Goal: Navigation & Orientation: Find specific page/section

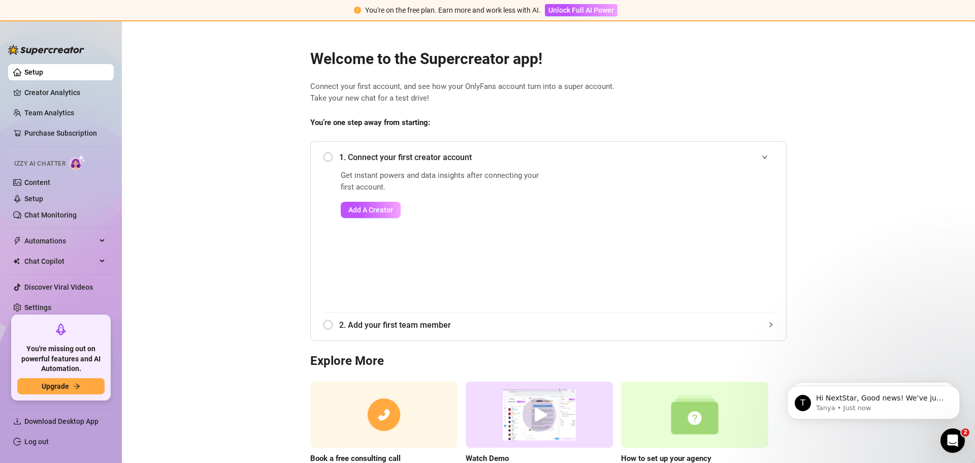
drag, startPoint x: 975, startPoint y: 1, endPoint x: 220, endPoint y: 110, distance: 762.6
click at [220, 110] on main "Welcome to the Supercreator app! Connect your first account, and see how your O…" at bounding box center [548, 269] width 853 height 496
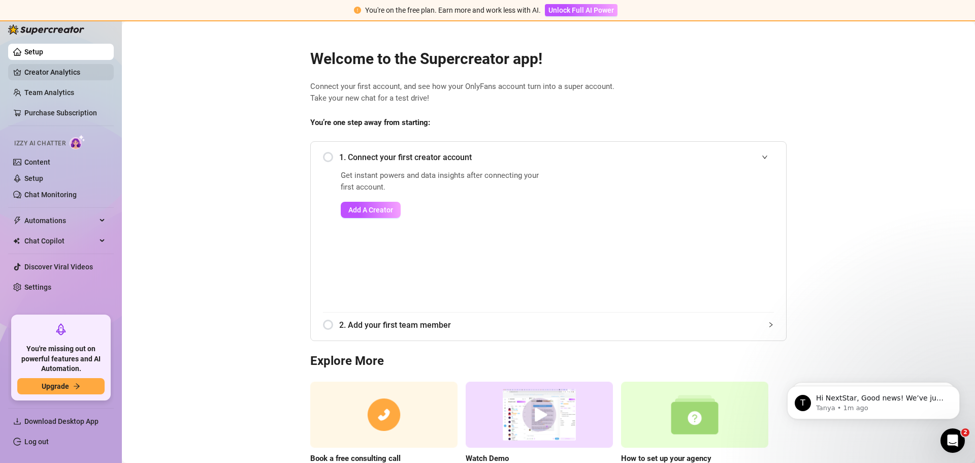
click at [69, 69] on link "Creator Analytics" at bounding box center [64, 72] width 81 height 16
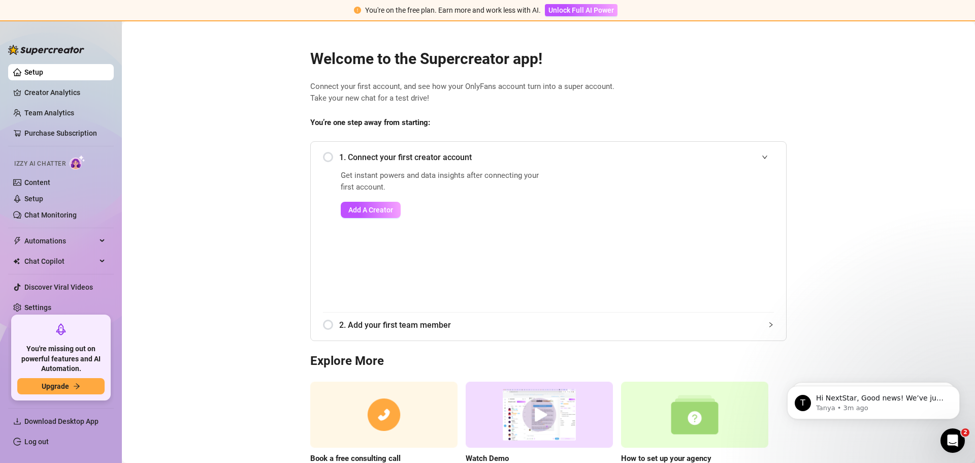
click at [274, 154] on main "Welcome to the Supercreator app! Connect your first account, and see how your O…" at bounding box center [548, 269] width 853 height 496
click at [47, 184] on link "Content" at bounding box center [37, 182] width 26 height 8
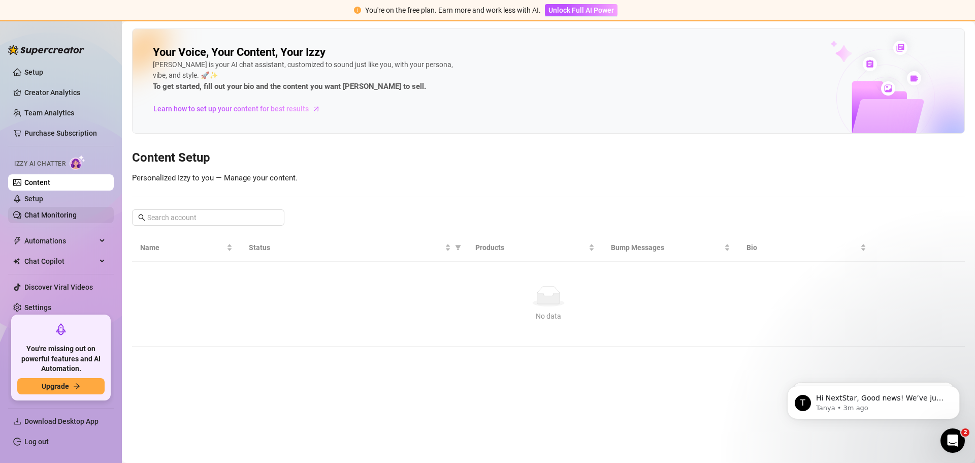
click at [62, 211] on link "Chat Monitoring" at bounding box center [50, 215] width 52 height 8
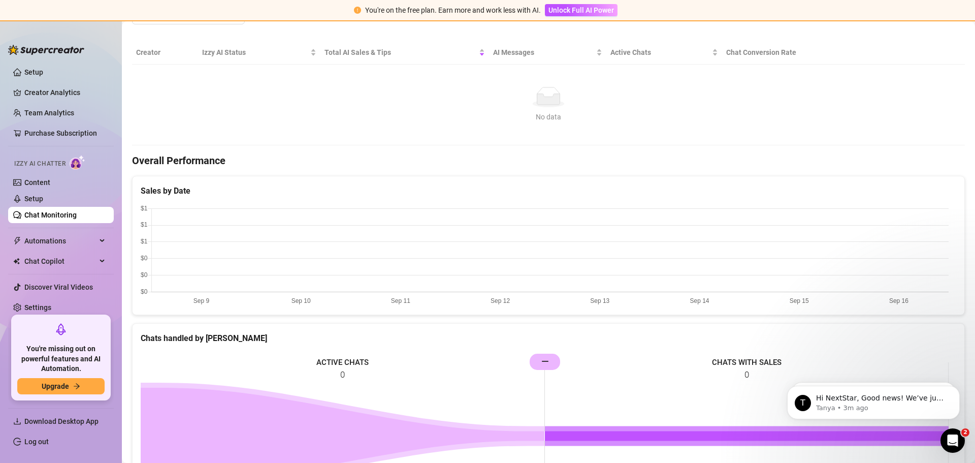
scroll to position [173, 0]
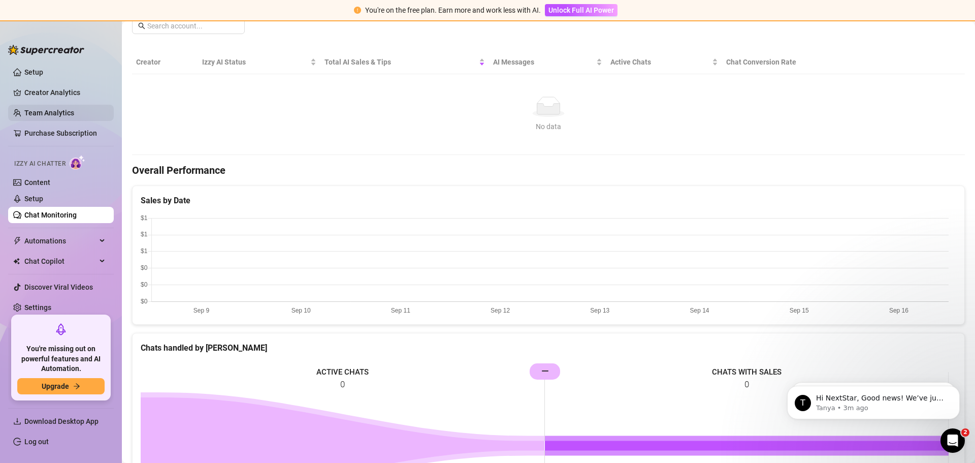
click at [55, 109] on link "Team Analytics" at bounding box center [49, 113] width 50 height 8
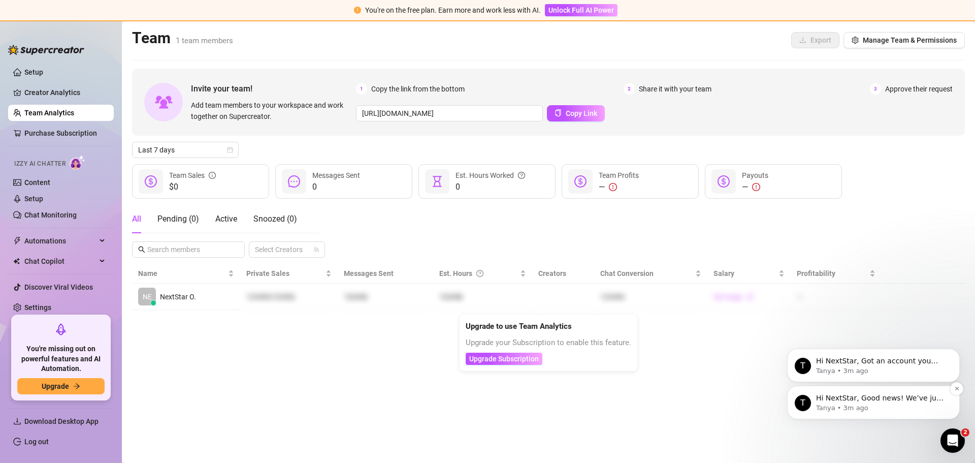
click at [921, 397] on p "Hi NextStar, Good news! We’ve just launched our Referral Program 🚀 Invite your …" at bounding box center [881, 398] width 131 height 10
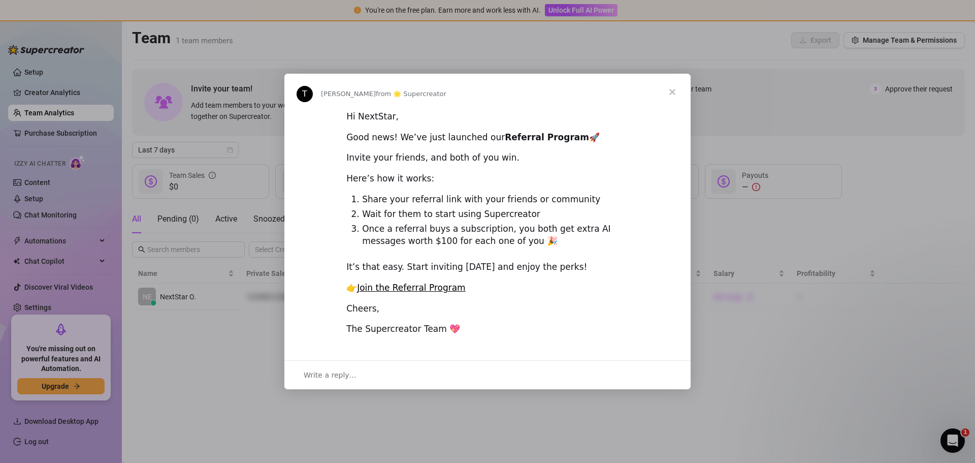
click at [672, 93] on span "Close" at bounding box center [672, 92] width 37 height 37
